Goal: Navigation & Orientation: Understand site structure

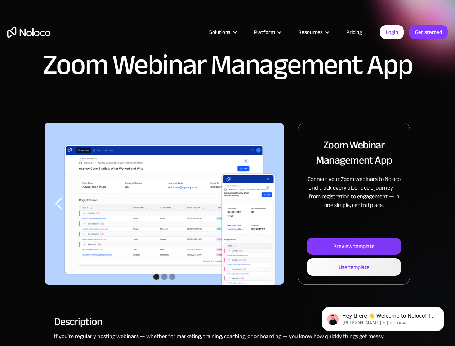
click at [227, 173] on img "1 of 3" at bounding box center [164, 209] width 239 height 174
click at [215, 32] on div "Solutions" at bounding box center [219, 31] width 21 height 9
click at [223, 32] on div "Solutions" at bounding box center [219, 31] width 21 height 9
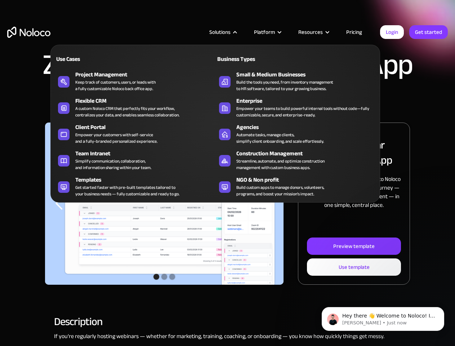
click at [267, 32] on div "Platform" at bounding box center [264, 31] width 21 height 9
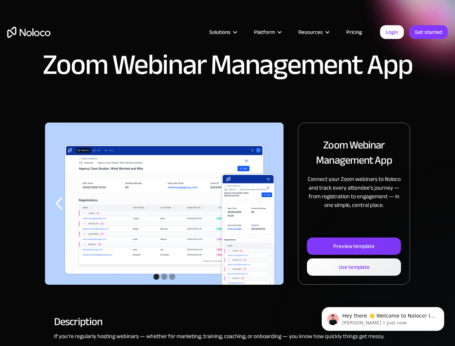
click at [313, 32] on div "Resources" at bounding box center [310, 31] width 24 height 9
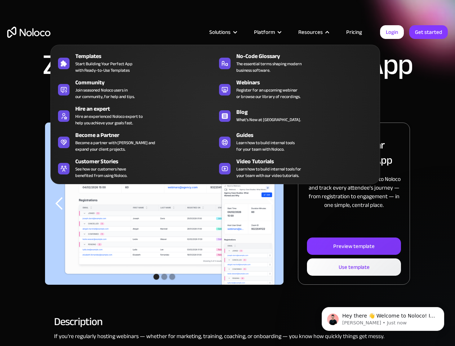
click at [164, 204] on img "1 of 3" at bounding box center [164, 209] width 239 height 174
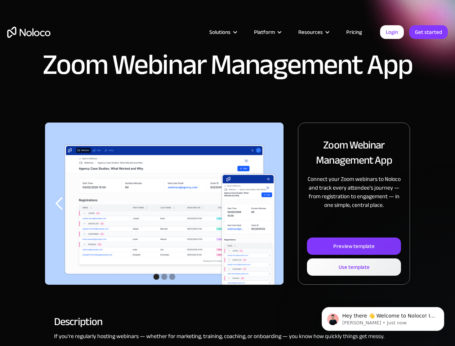
click at [59, 204] on div "previous slide" at bounding box center [59, 203] width 14 height 14
click at [269, 204] on div "next slide" at bounding box center [269, 203] width 14 height 14
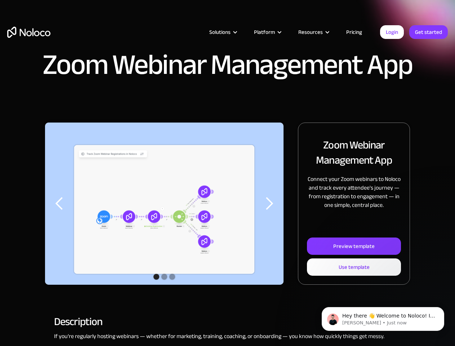
click at [164, 277] on div "Show slide 2 of 3" at bounding box center [164, 277] width 6 height 6
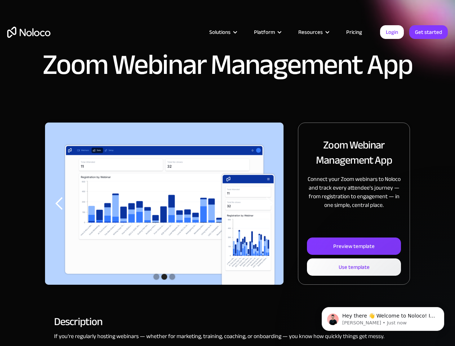
click at [156, 277] on div "Show slide 1 of 3" at bounding box center [156, 277] width 6 height 6
